Goal: Transaction & Acquisition: Purchase product/service

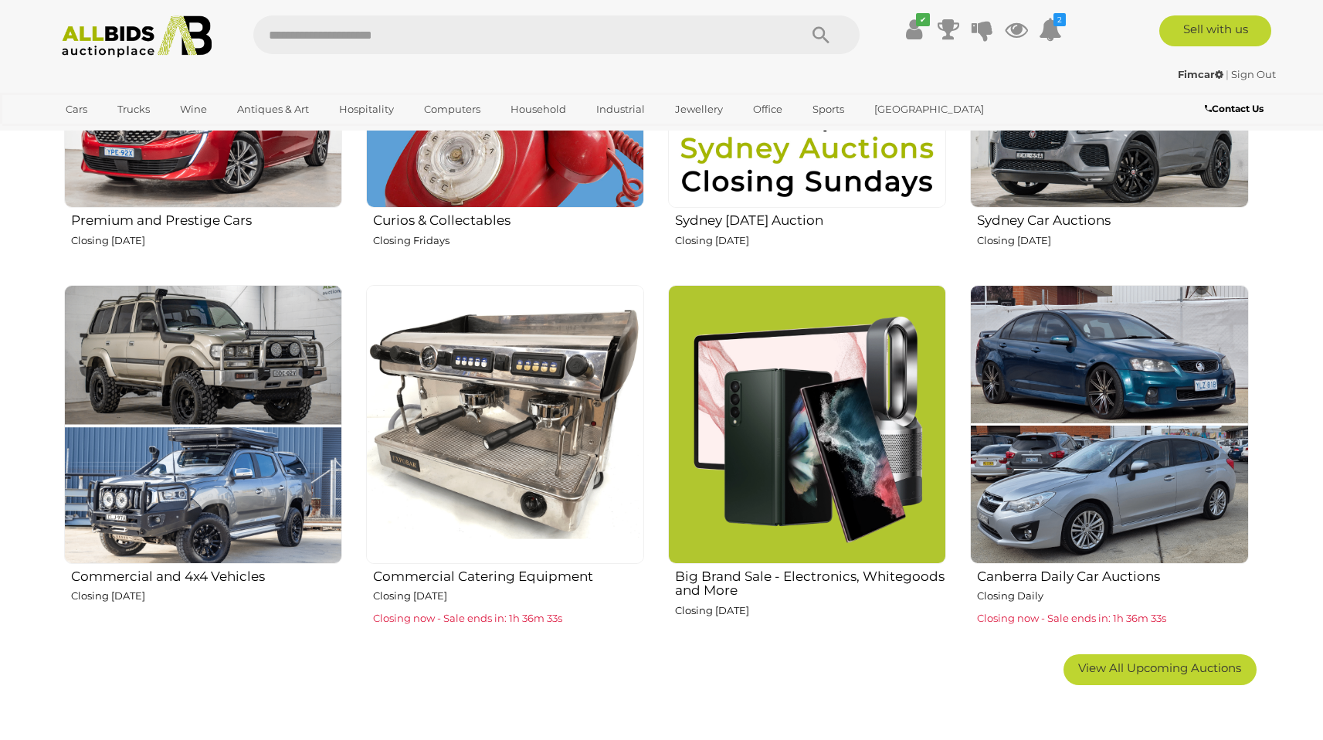
scroll to position [792, 0]
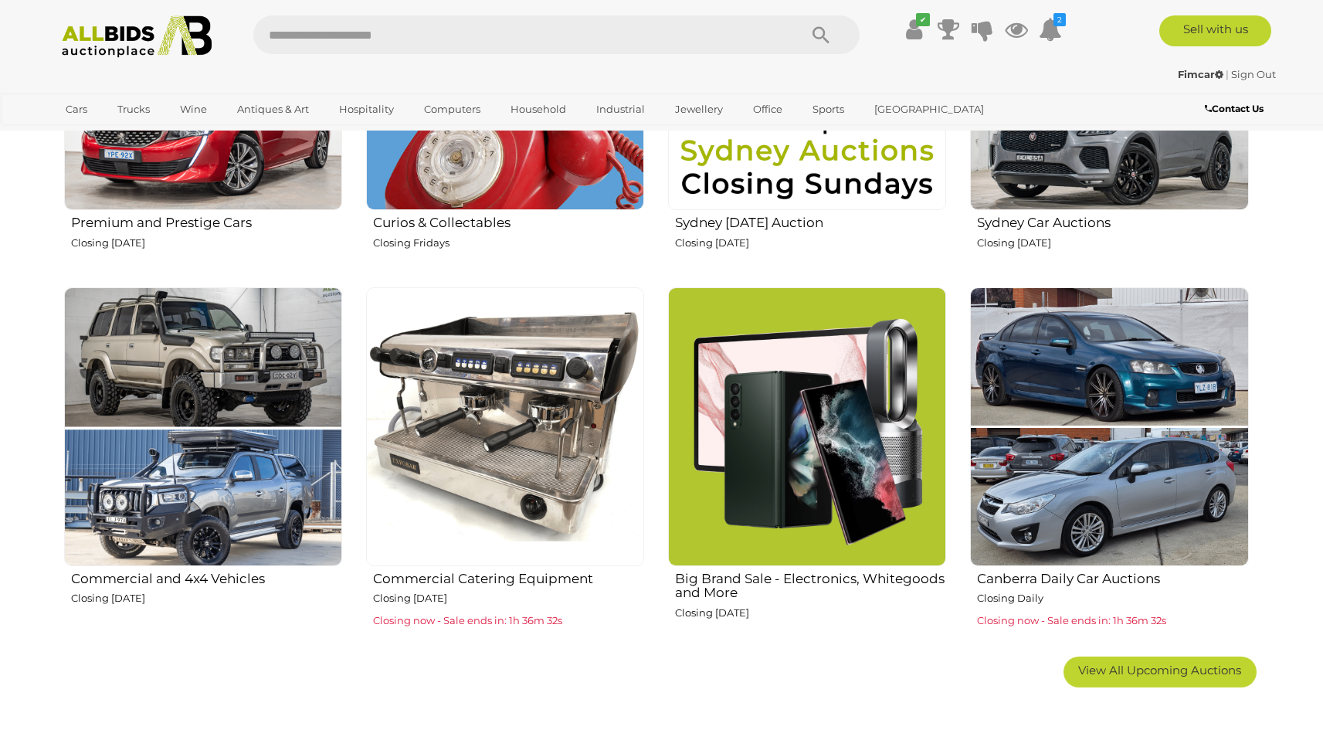
click at [530, 418] on img at bounding box center [505, 426] width 278 height 278
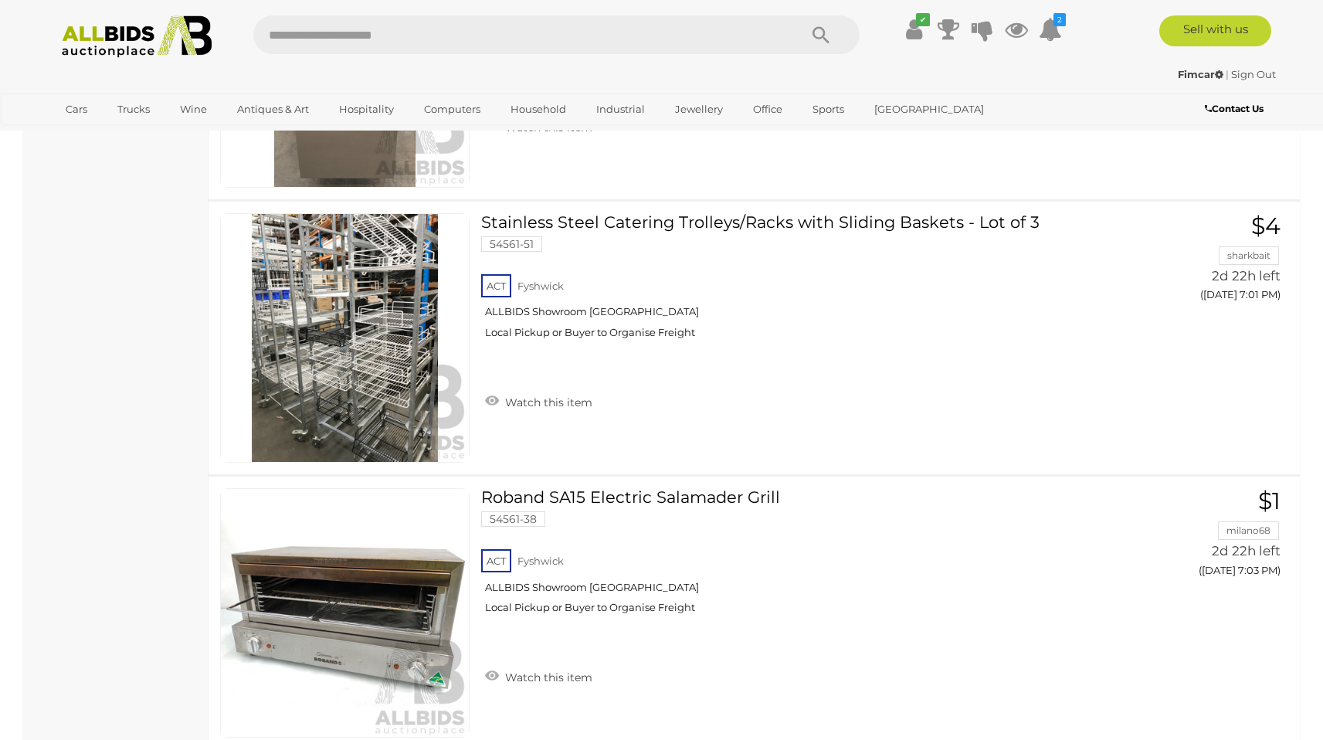
scroll to position [3593, 0]
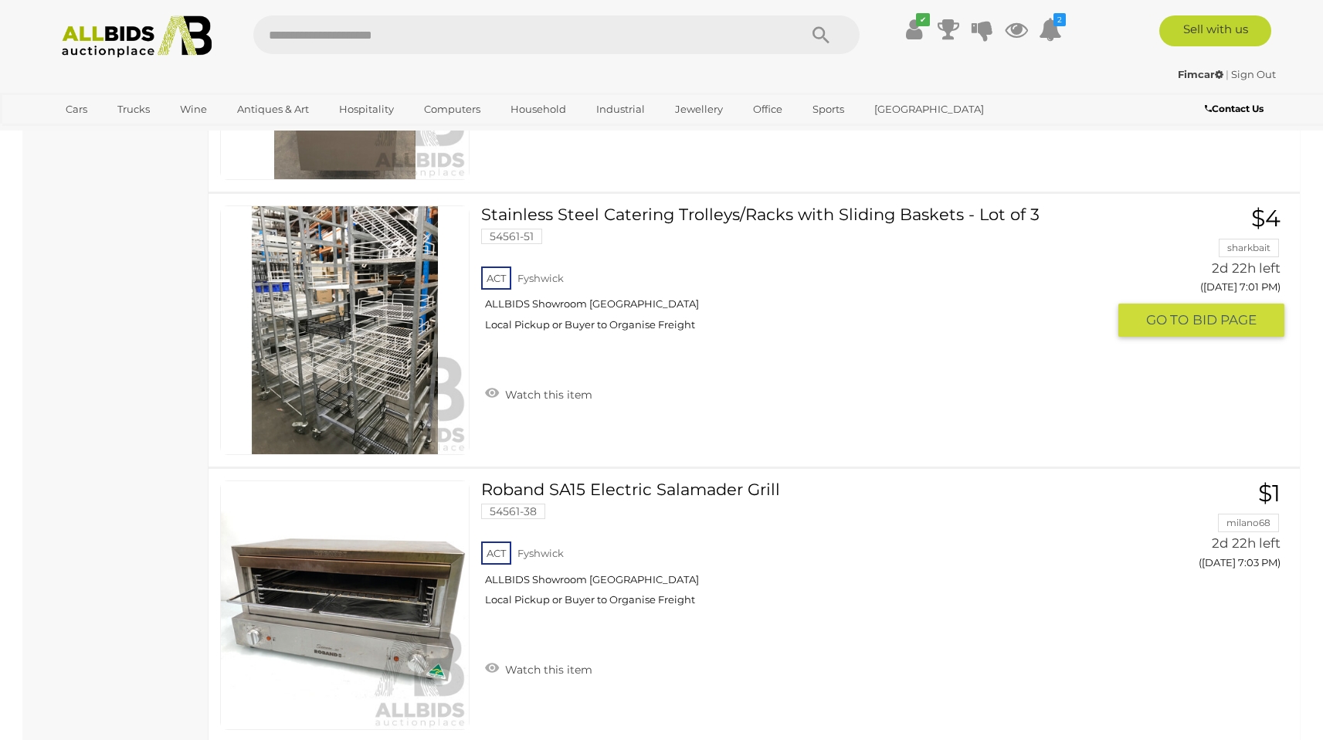
click at [359, 317] on link at bounding box center [344, 329] width 249 height 249
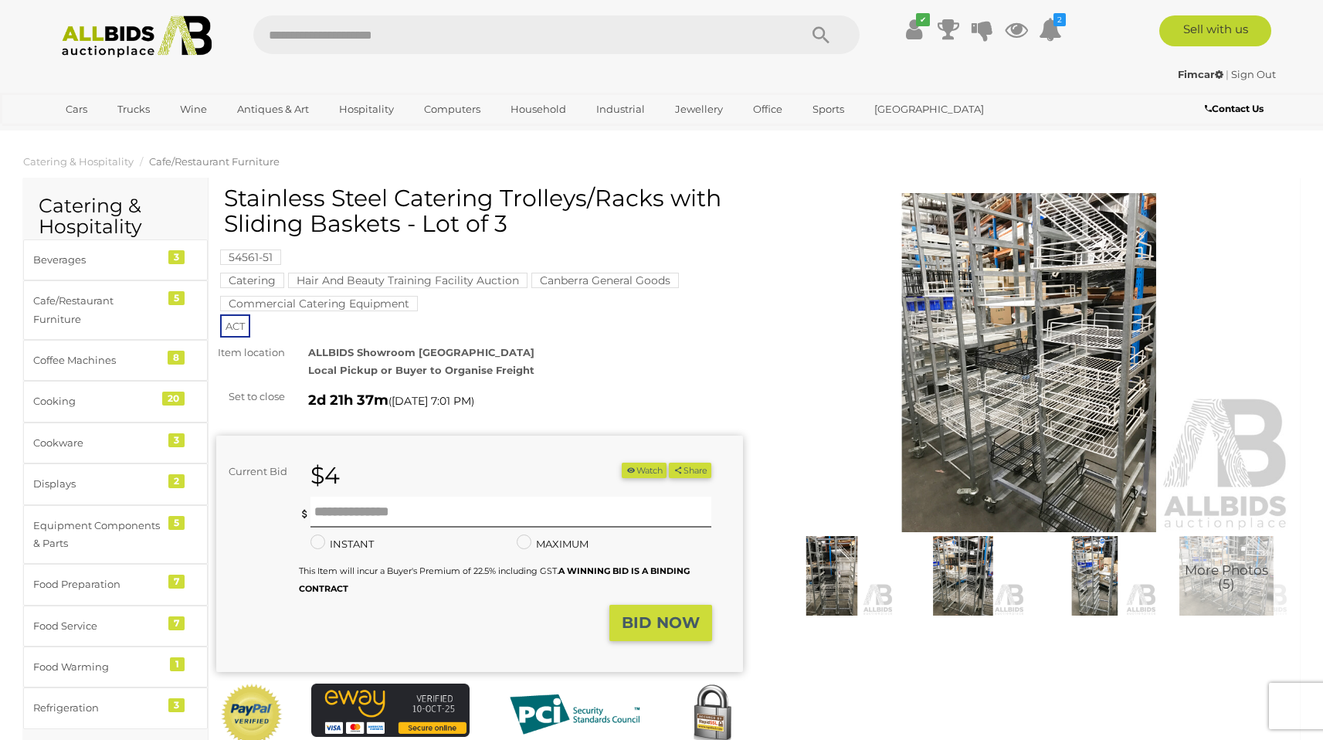
click at [1029, 385] on img at bounding box center [1029, 362] width 527 height 339
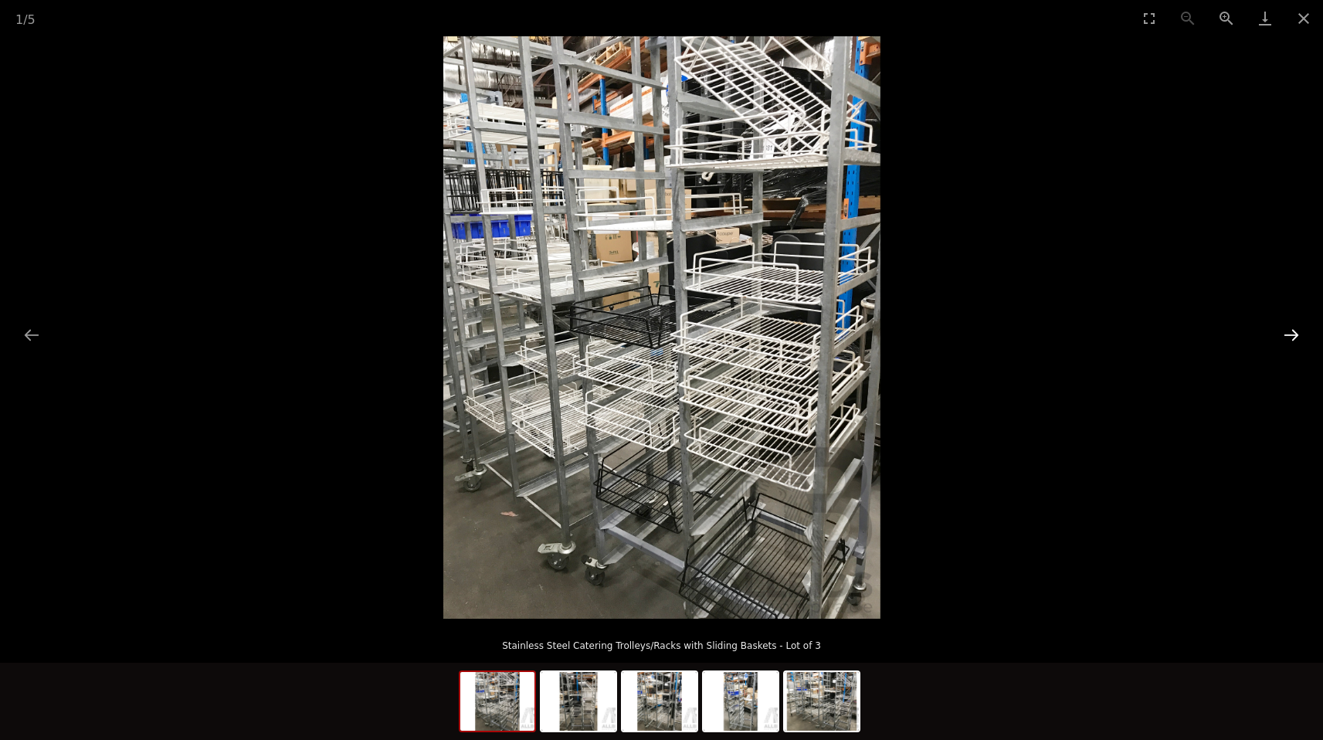
click at [1296, 332] on button "Next slide" at bounding box center [1291, 335] width 32 height 30
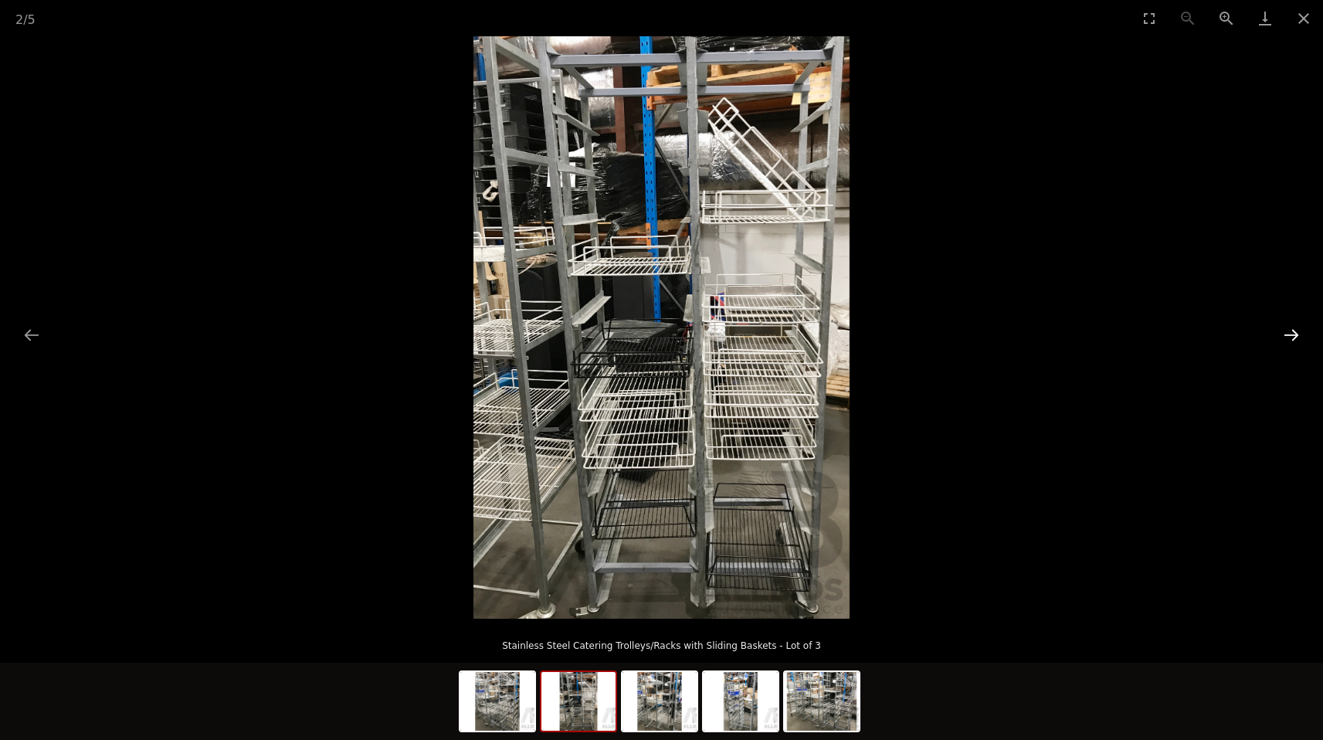
click at [1296, 332] on button "Next slide" at bounding box center [1291, 335] width 32 height 30
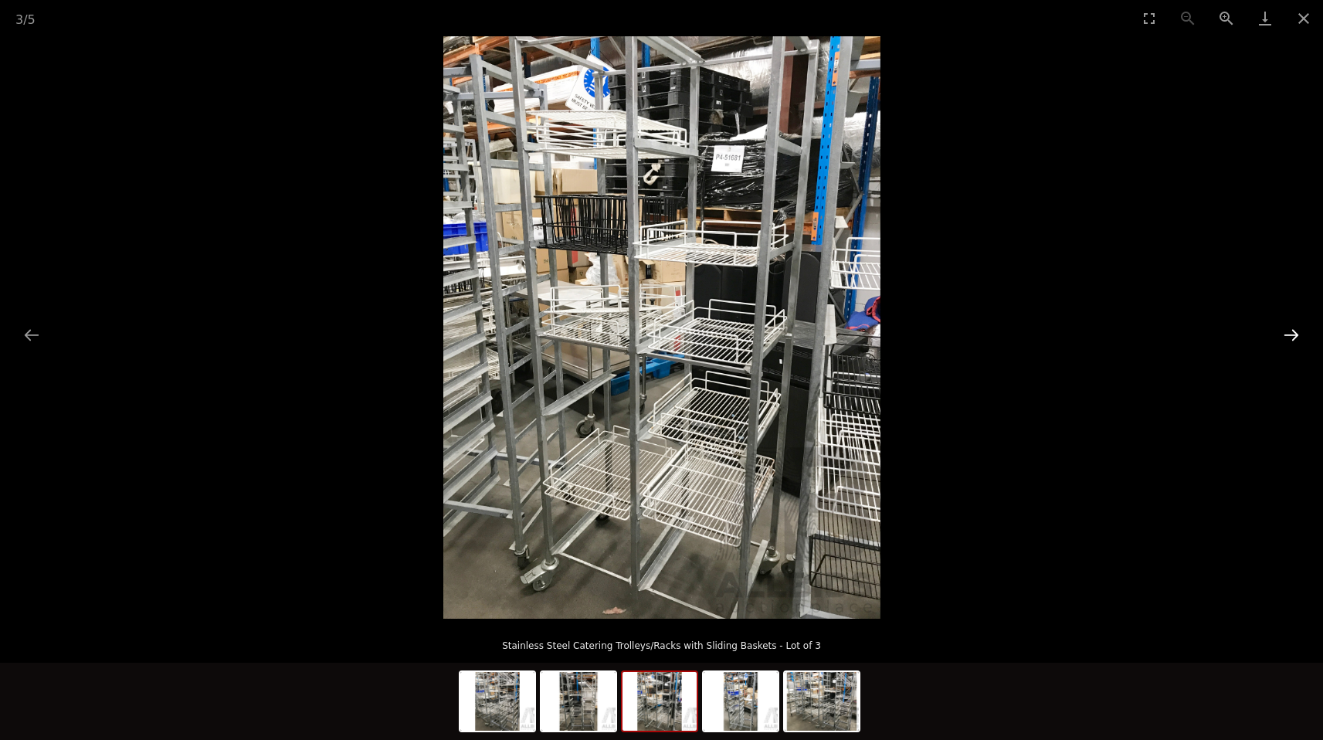
click at [1296, 332] on button "Next slide" at bounding box center [1291, 335] width 32 height 30
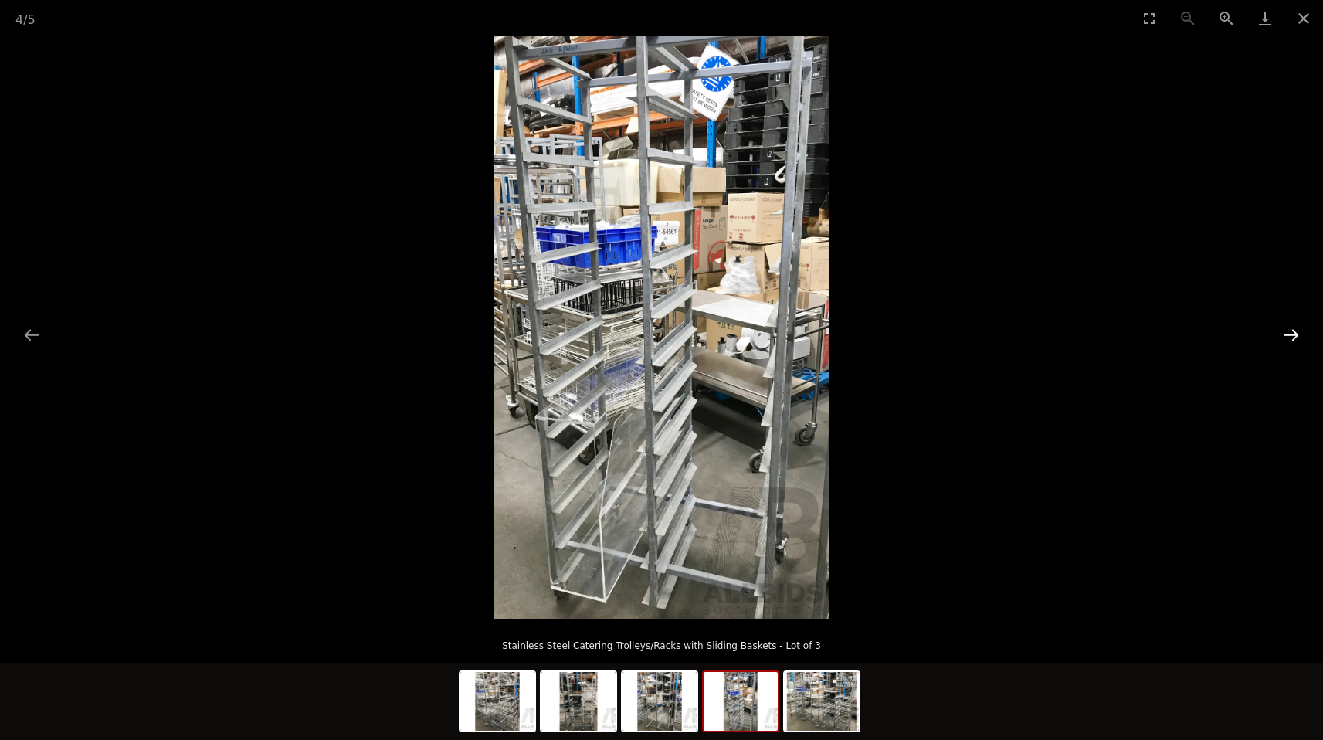
click at [1296, 332] on button "Next slide" at bounding box center [1291, 335] width 32 height 30
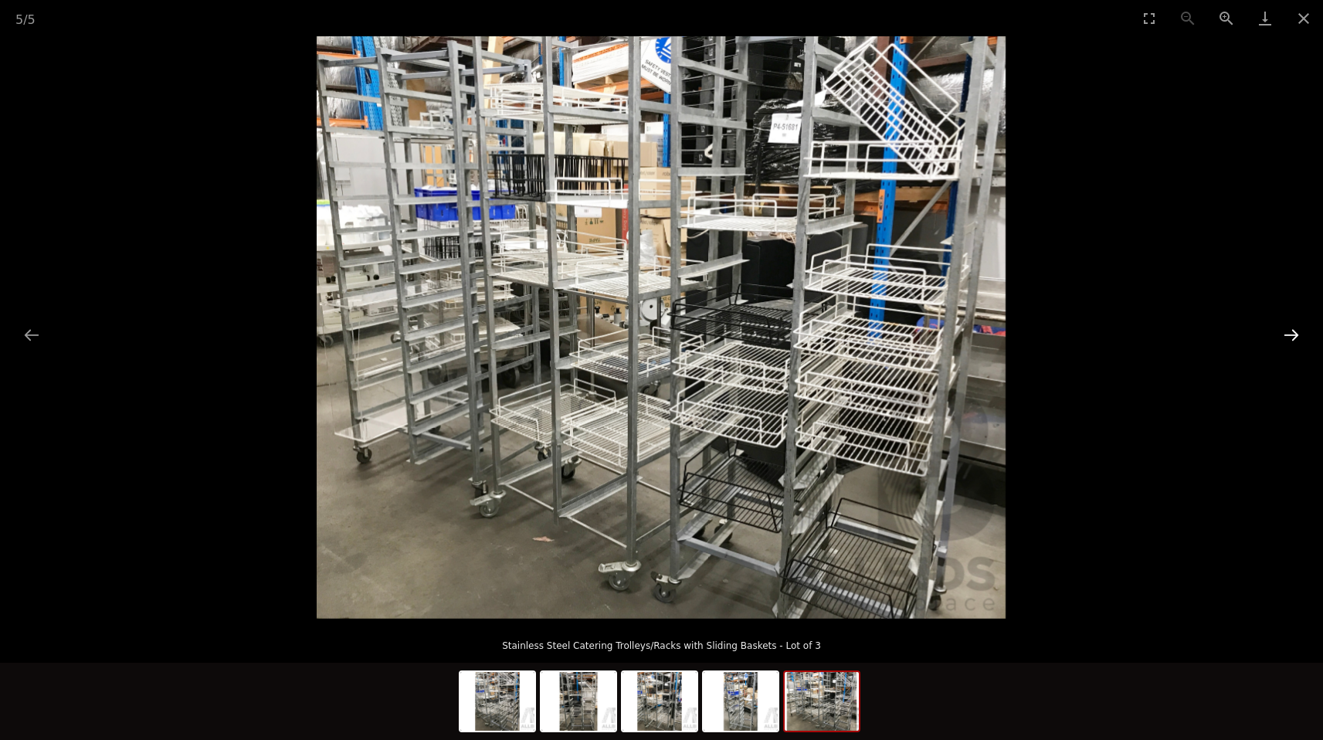
click at [1290, 330] on button "Next slide" at bounding box center [1291, 335] width 32 height 30
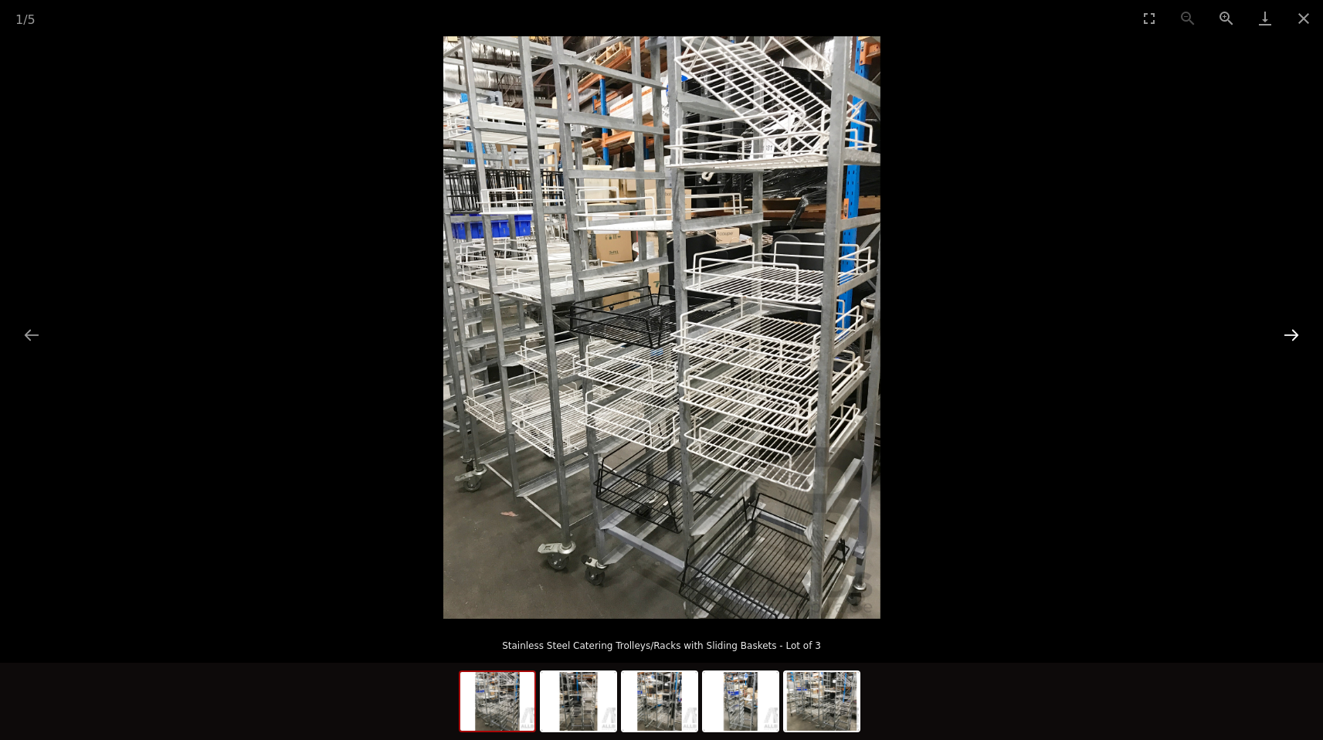
click at [1290, 330] on button "Next slide" at bounding box center [1291, 335] width 32 height 30
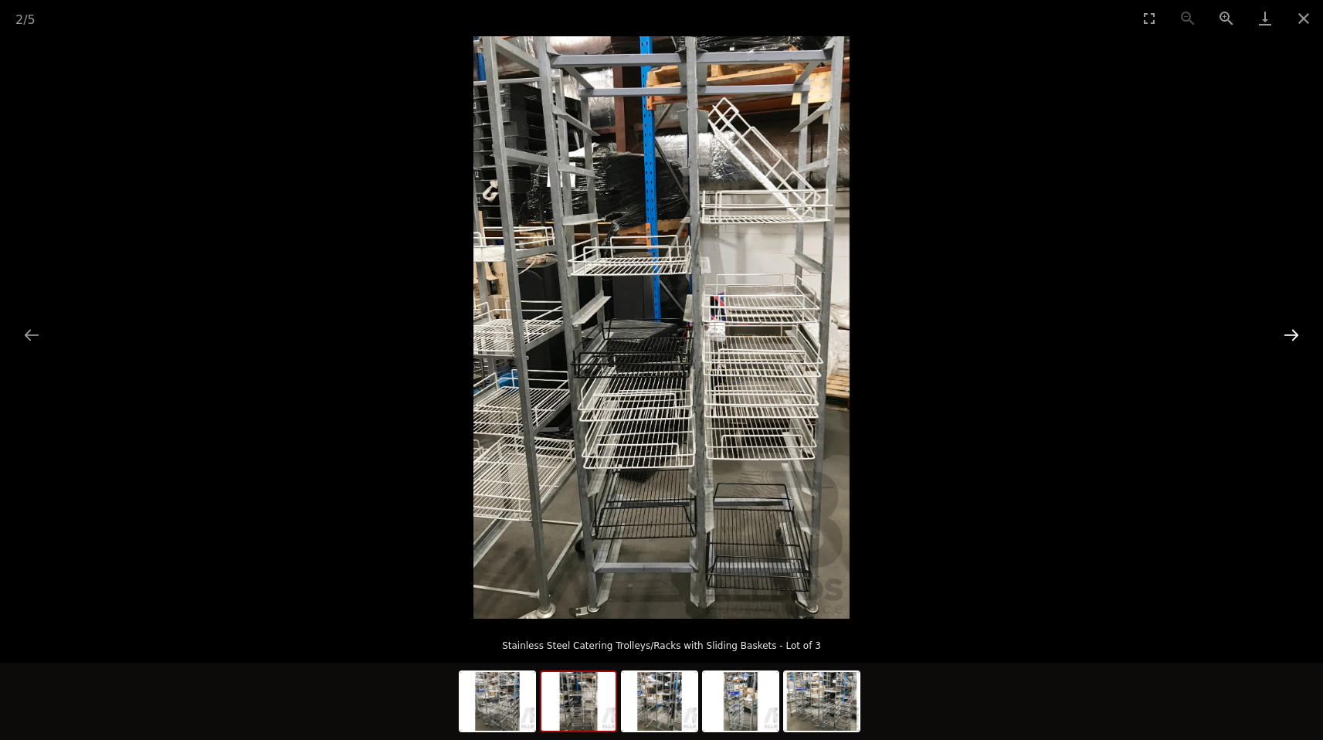
click at [1290, 330] on button "Next slide" at bounding box center [1291, 335] width 32 height 30
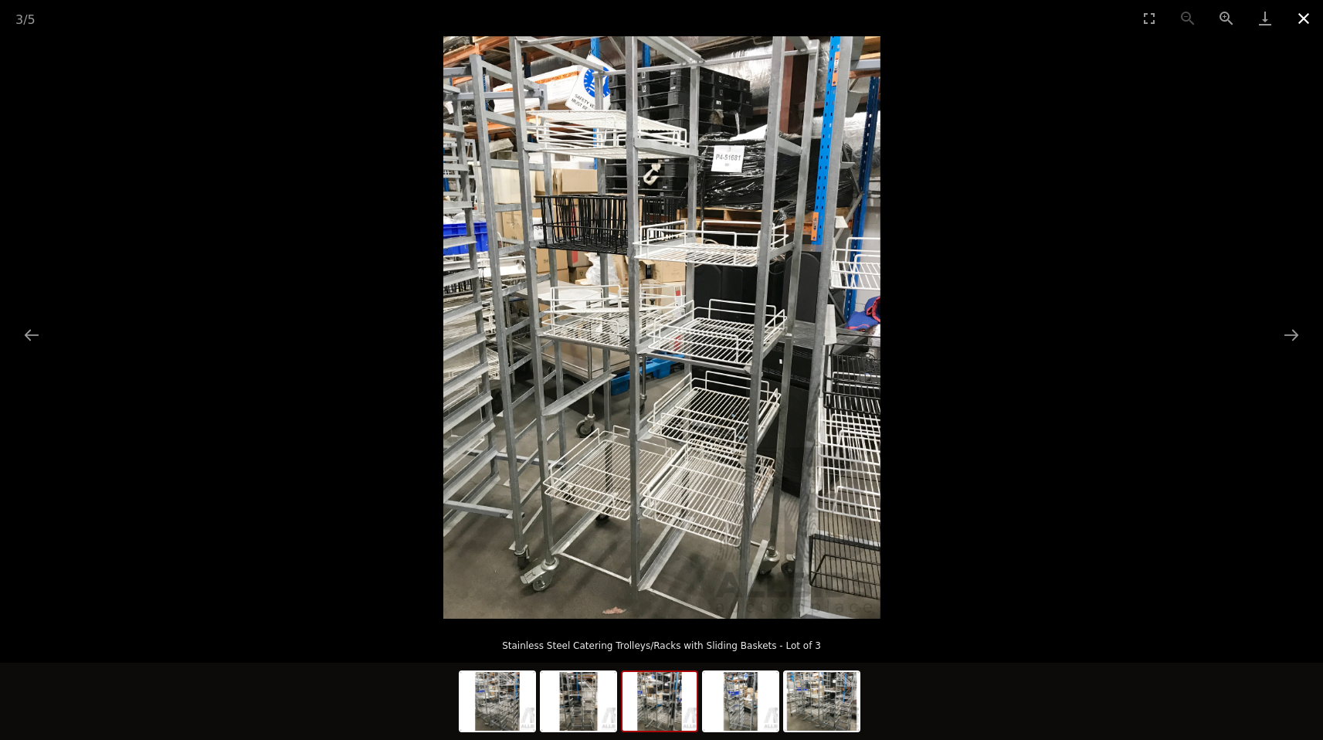
click at [1297, 24] on button "Close gallery" at bounding box center [1303, 18] width 39 height 36
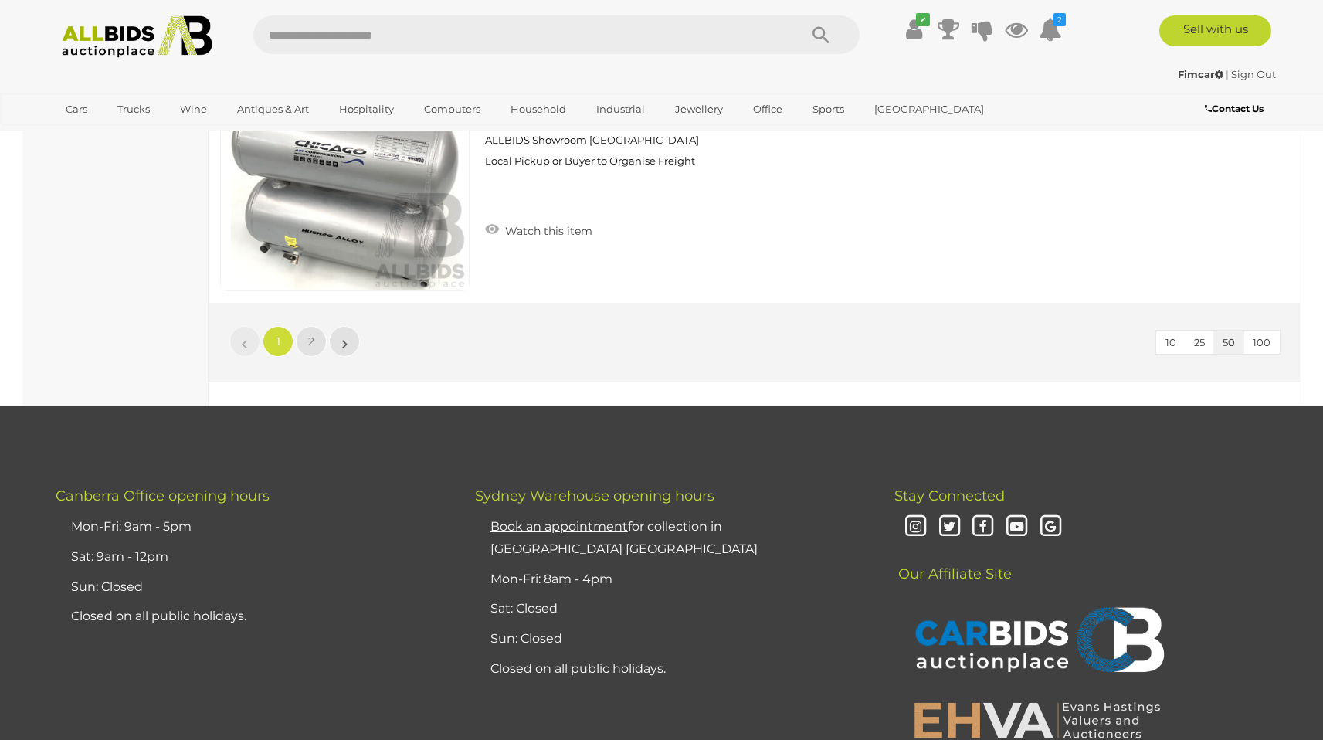
scroll to position [13668, 0]
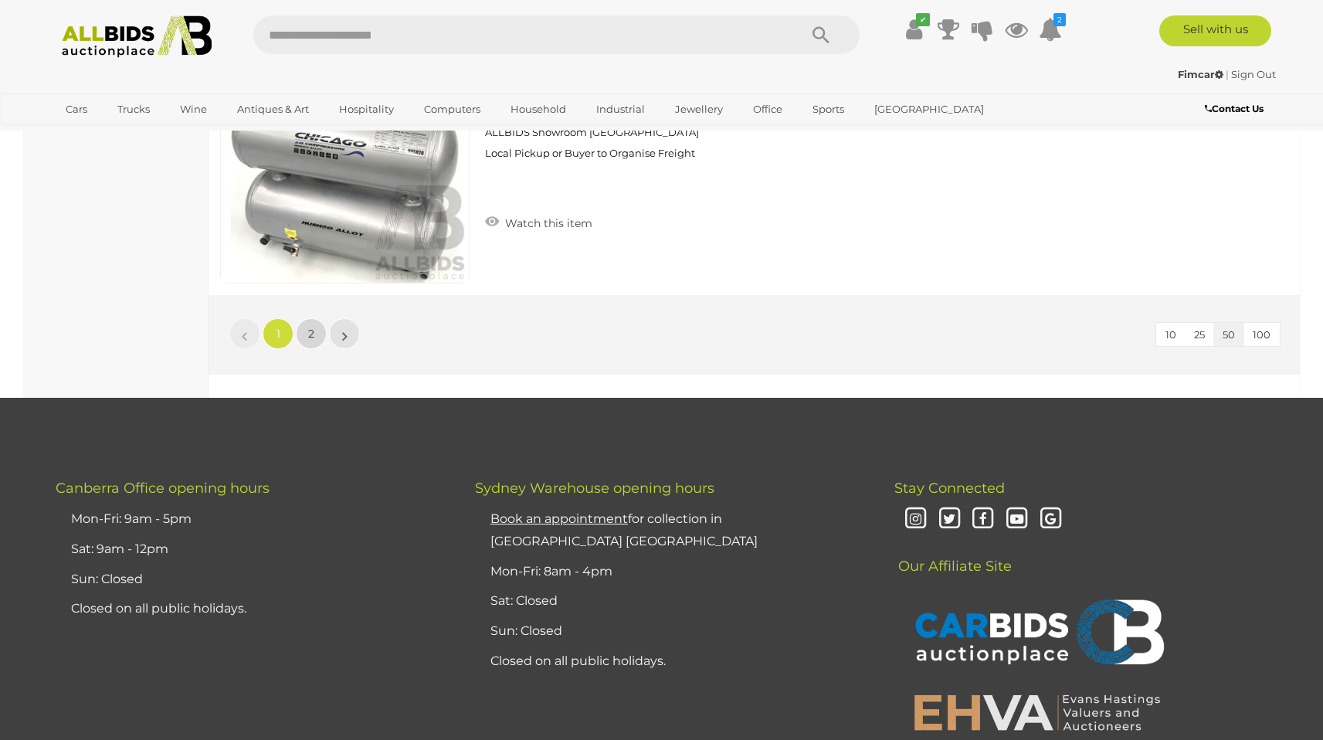
click at [307, 333] on link "2" at bounding box center [311, 333] width 31 height 31
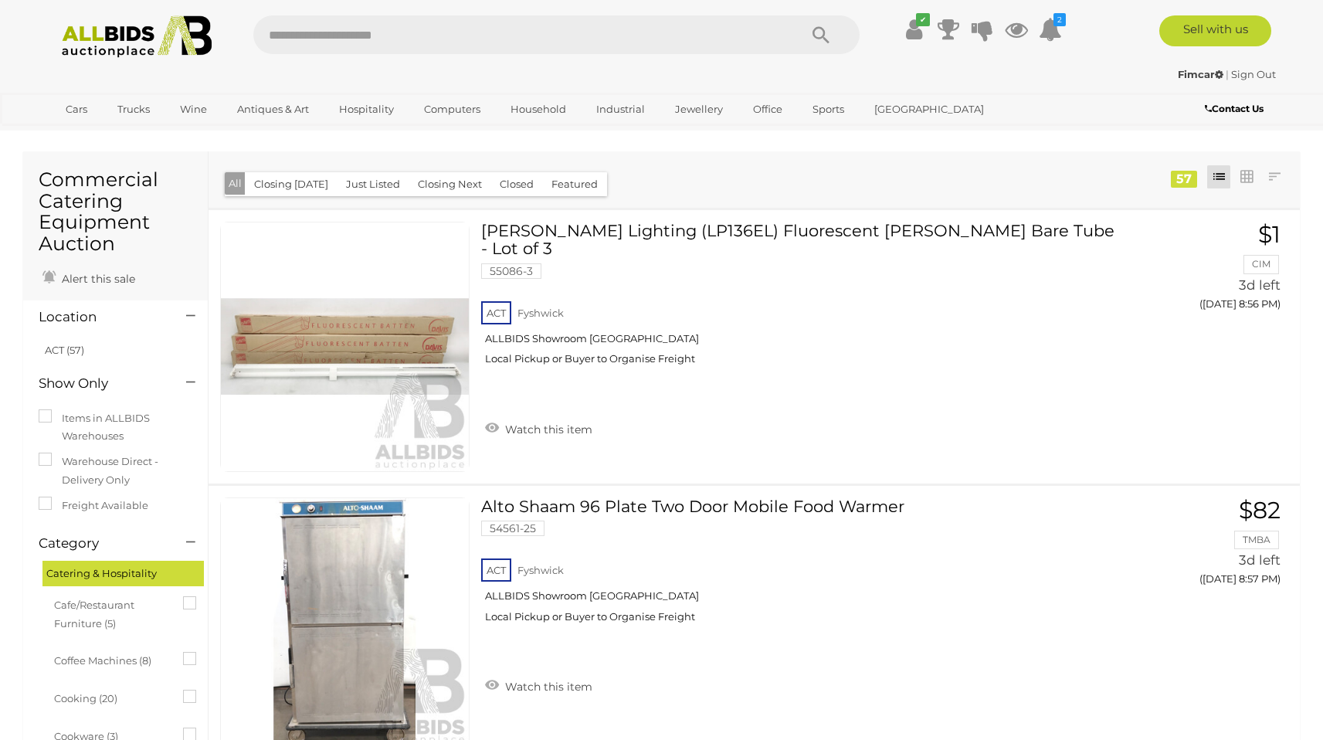
click at [103, 26] on img at bounding box center [137, 36] width 168 height 42
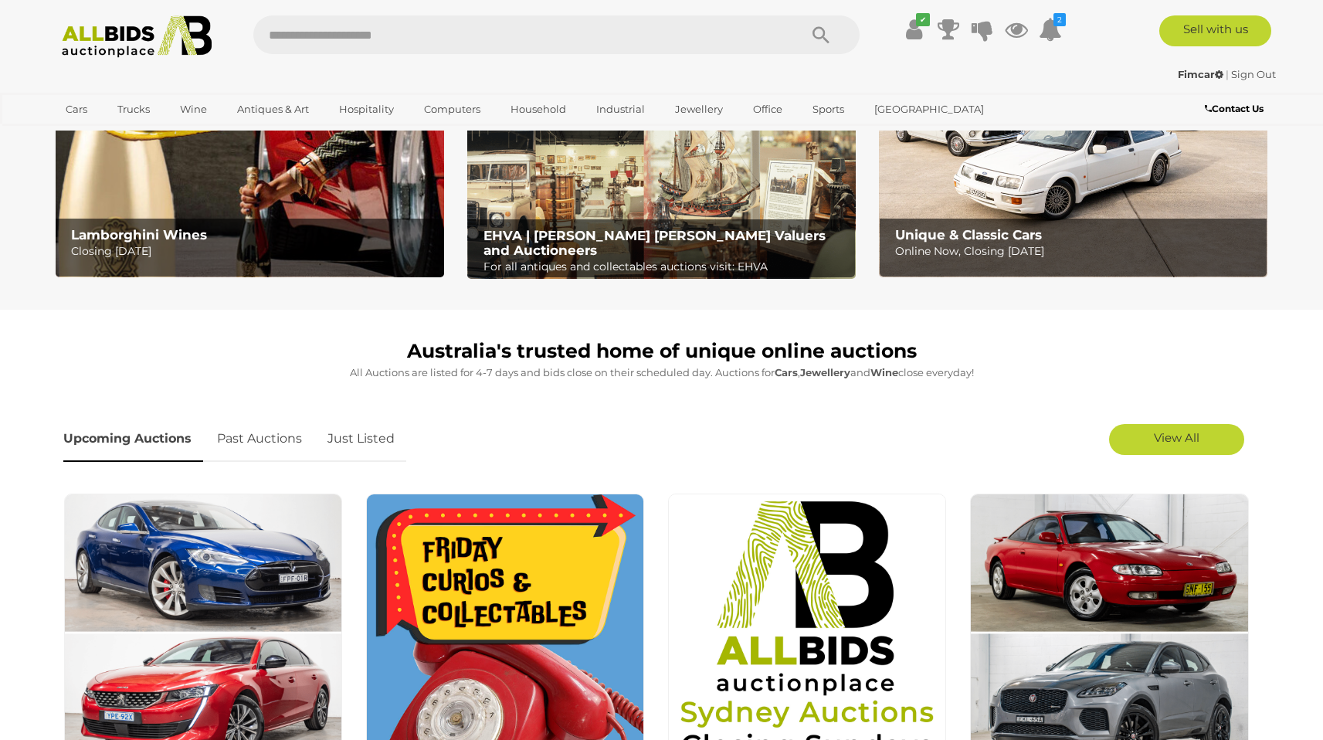
scroll to position [215, 0]
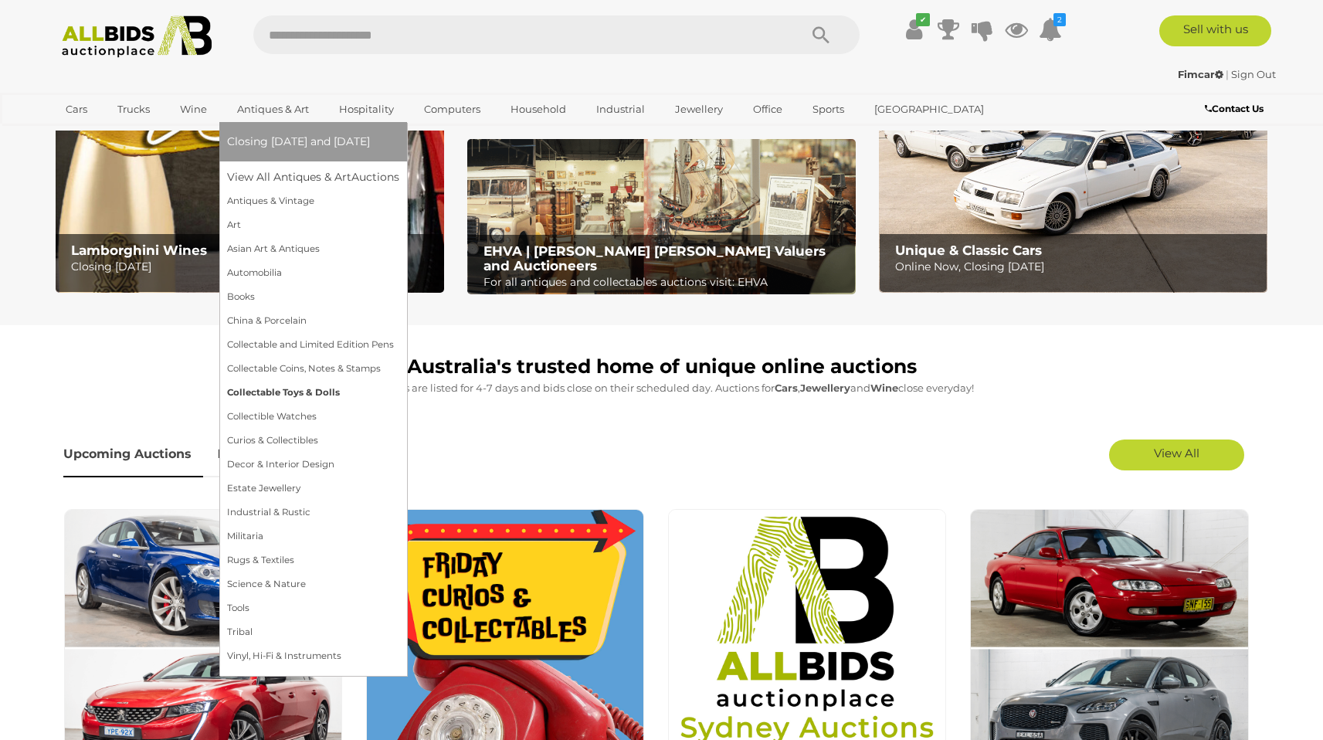
click at [296, 391] on link "Collectable Toys & Dolls" at bounding box center [313, 393] width 172 height 24
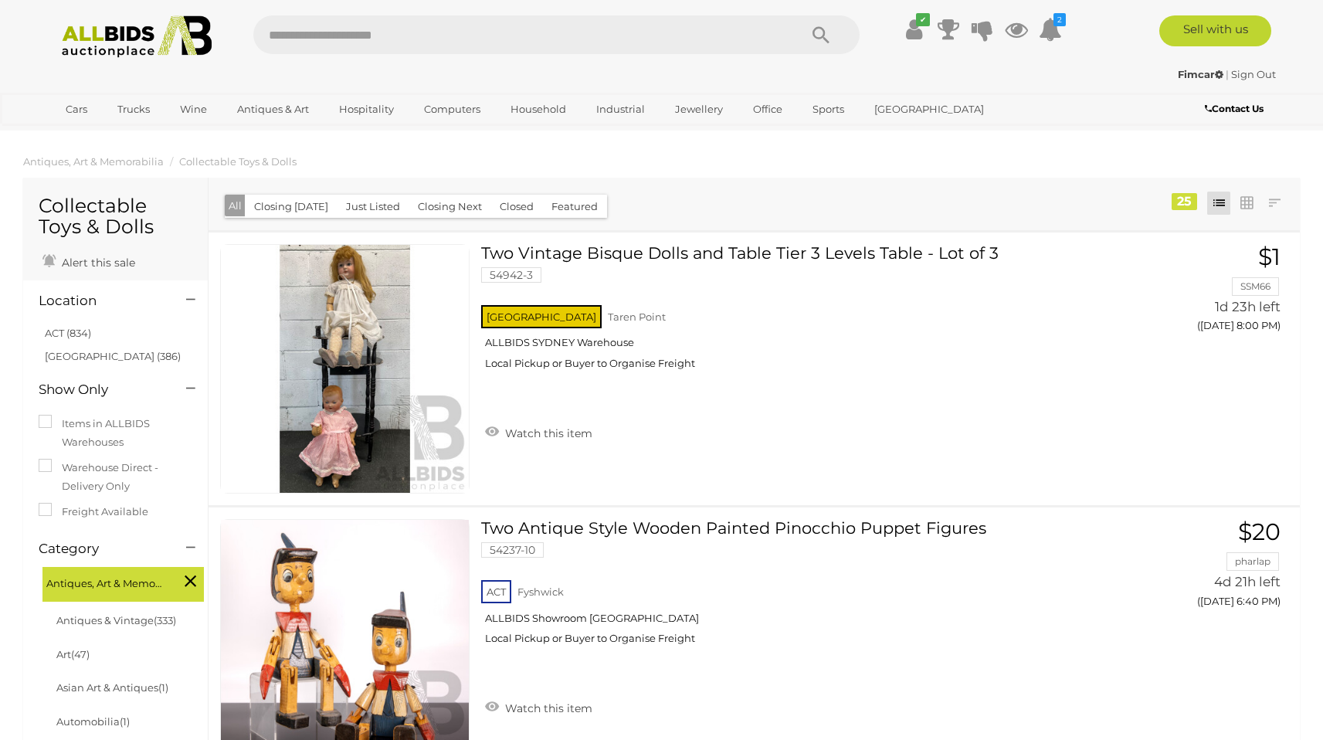
click at [88, 42] on img at bounding box center [137, 36] width 168 height 42
